Goal: Task Accomplishment & Management: Use online tool/utility

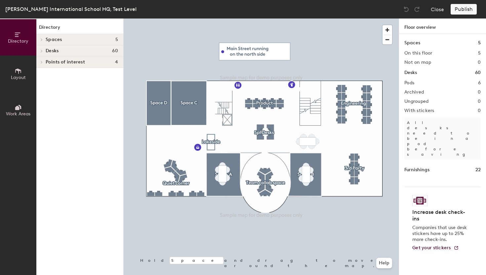
click at [41, 40] on icon at bounding box center [41, 39] width 3 height 3
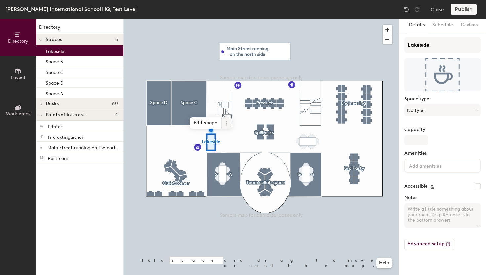
click at [227, 122] on icon at bounding box center [226, 121] width 1 height 1
click at [245, 139] on span "Remove from map" at bounding box center [250, 138] width 59 height 11
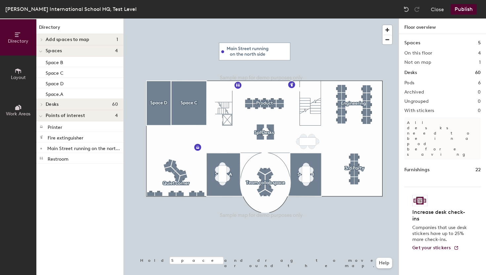
click at [42, 39] on icon at bounding box center [41, 39] width 3 height 3
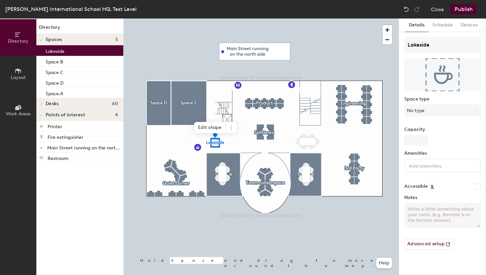
drag, startPoint x: 68, startPoint y: 52, endPoint x: 236, endPoint y: 132, distance: 186.0
click at [236, 132] on div "Directory Layout Work Areas Directory Spaces 5 Lakeside Space B Space C Space D…" at bounding box center [243, 147] width 486 height 257
click at [230, 128] on icon at bounding box center [231, 127] width 5 height 5
click at [241, 145] on span "Remove from map" at bounding box center [255, 143] width 59 height 11
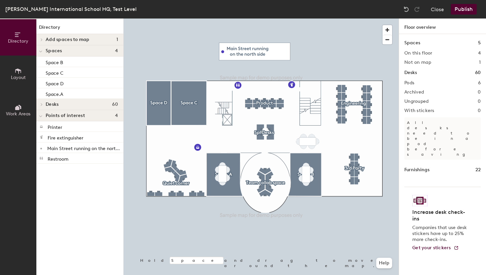
click at [39, 39] on span at bounding box center [41, 39] width 6 height 3
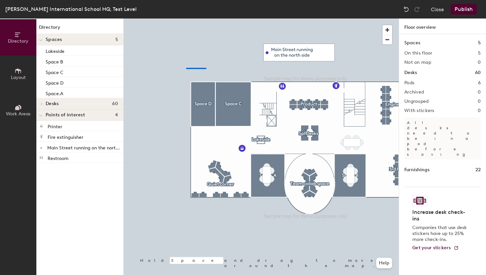
drag, startPoint x: 56, startPoint y: 49, endPoint x: 171, endPoint y: 67, distance: 116.5
click at [171, 19] on div at bounding box center [261, 19] width 275 height 0
click at [440, 9] on button "Close" at bounding box center [437, 9] width 13 height 11
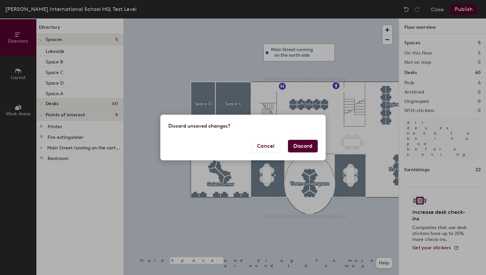
click at [302, 148] on button "Discard" at bounding box center [303, 146] width 30 height 13
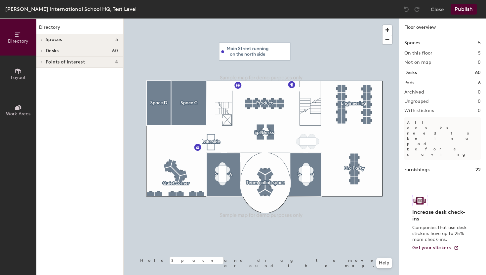
click at [42, 39] on icon at bounding box center [41, 39] width 1 height 3
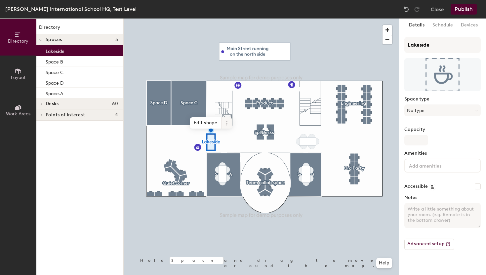
click at [228, 122] on icon at bounding box center [226, 123] width 5 height 5
click at [246, 140] on span "Remove from map" at bounding box center [250, 138] width 59 height 11
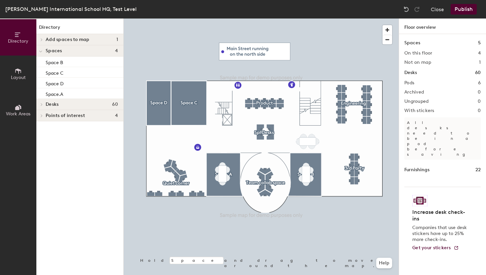
click at [43, 39] on icon at bounding box center [41, 39] width 3 height 3
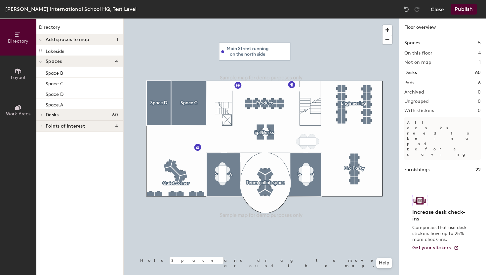
click at [439, 10] on button "Close" at bounding box center [437, 9] width 13 height 11
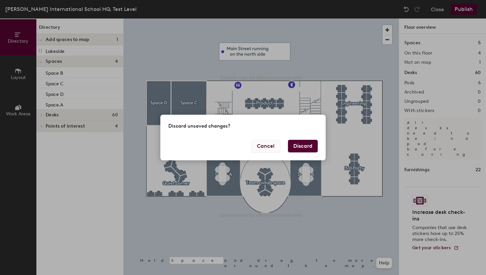
click at [271, 148] on button "Cancel" at bounding box center [265, 146] width 29 height 13
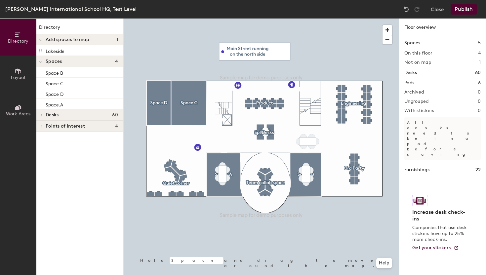
click at [465, 7] on button "Publish" at bounding box center [464, 9] width 26 height 11
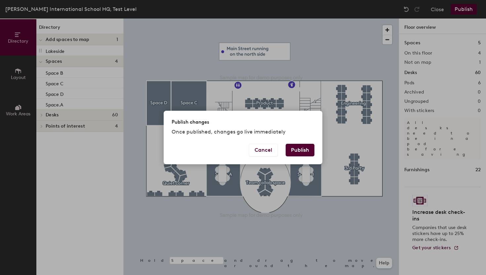
click at [304, 151] on button "Publish" at bounding box center [300, 150] width 29 height 13
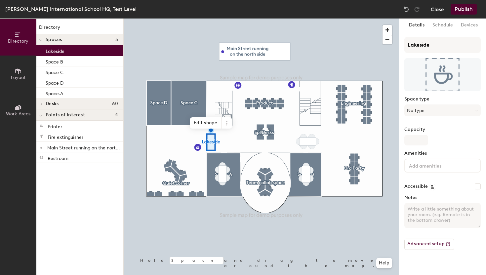
click at [438, 7] on button "Close" at bounding box center [437, 9] width 13 height 11
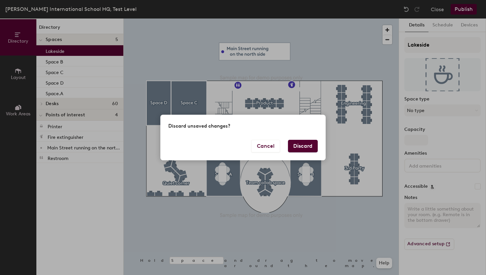
click at [304, 147] on button "Discard" at bounding box center [303, 146] width 30 height 13
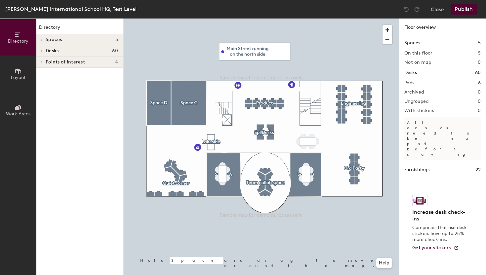
click at [42, 39] on icon at bounding box center [41, 39] width 3 height 3
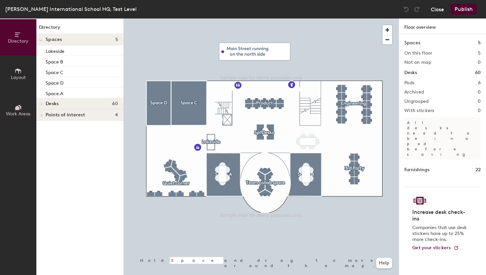
click at [441, 11] on button "Close" at bounding box center [437, 9] width 13 height 11
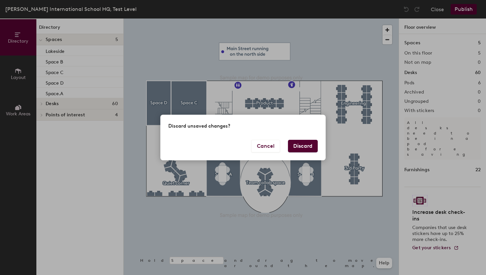
click at [308, 148] on button "Discard" at bounding box center [303, 146] width 30 height 13
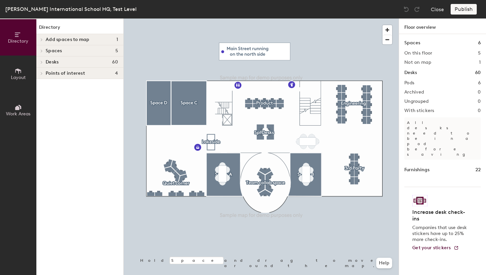
click at [41, 35] on div at bounding box center [40, 39] width 9 height 11
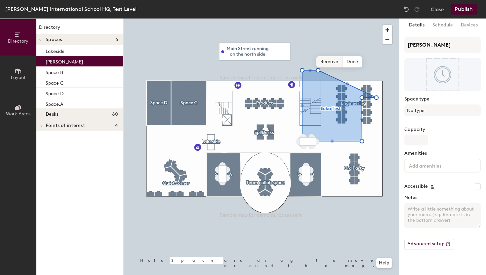
click at [327, 62] on span "Remove" at bounding box center [330, 61] width 26 height 11
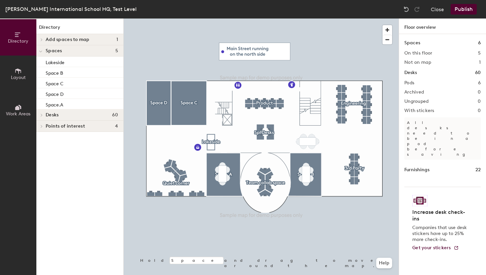
click at [74, 42] on span "Add spaces to map" at bounding box center [68, 39] width 44 height 5
click at [471, 10] on button "Publish" at bounding box center [464, 9] width 26 height 11
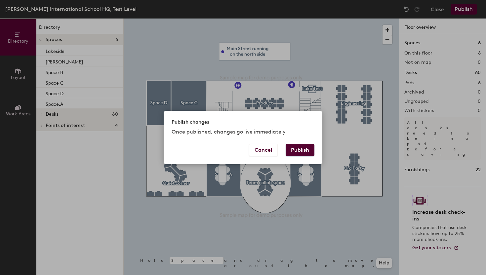
click at [295, 148] on button "Publish" at bounding box center [300, 150] width 29 height 13
